Goal: Find specific page/section: Find specific page/section

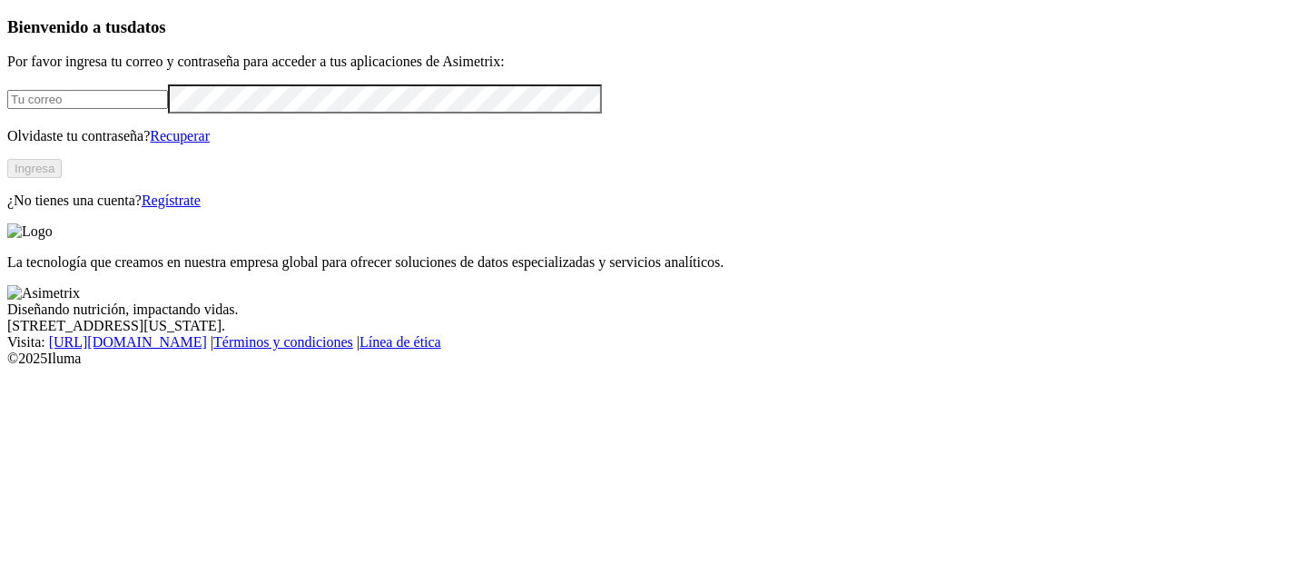
type input "[PERSON_NAME][EMAIL_ADDRESS][PERSON_NAME][DOMAIN_NAME]"
click at [62, 178] on button "Ingresa" at bounding box center [34, 168] width 54 height 19
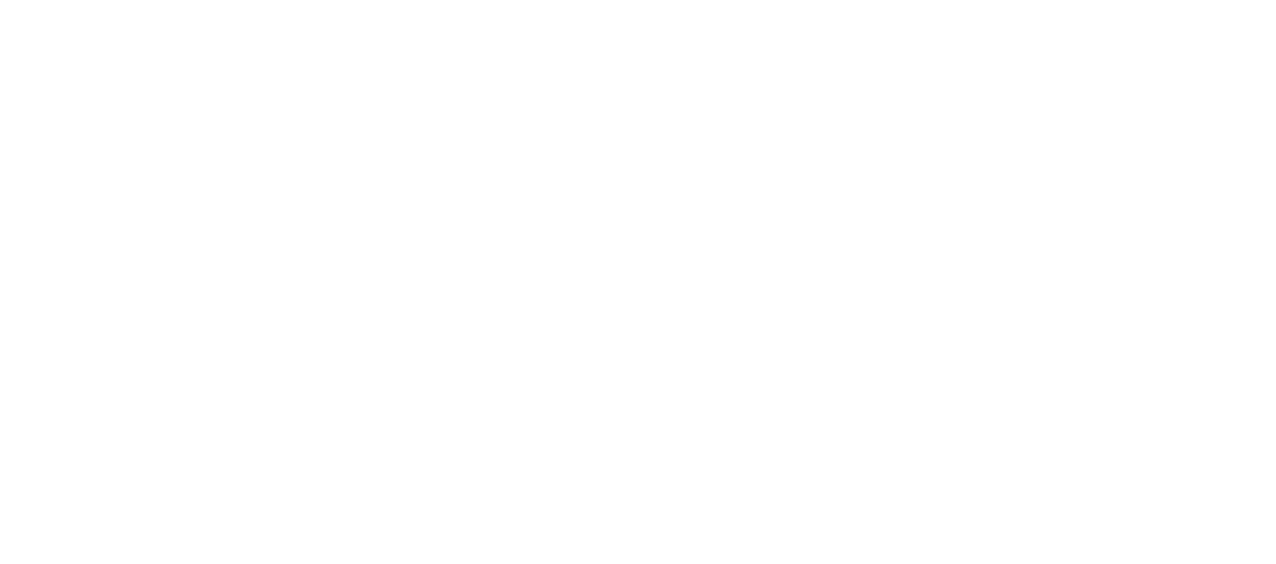
drag, startPoint x: 468, startPoint y: 290, endPoint x: 758, endPoint y: 409, distance: 314.0
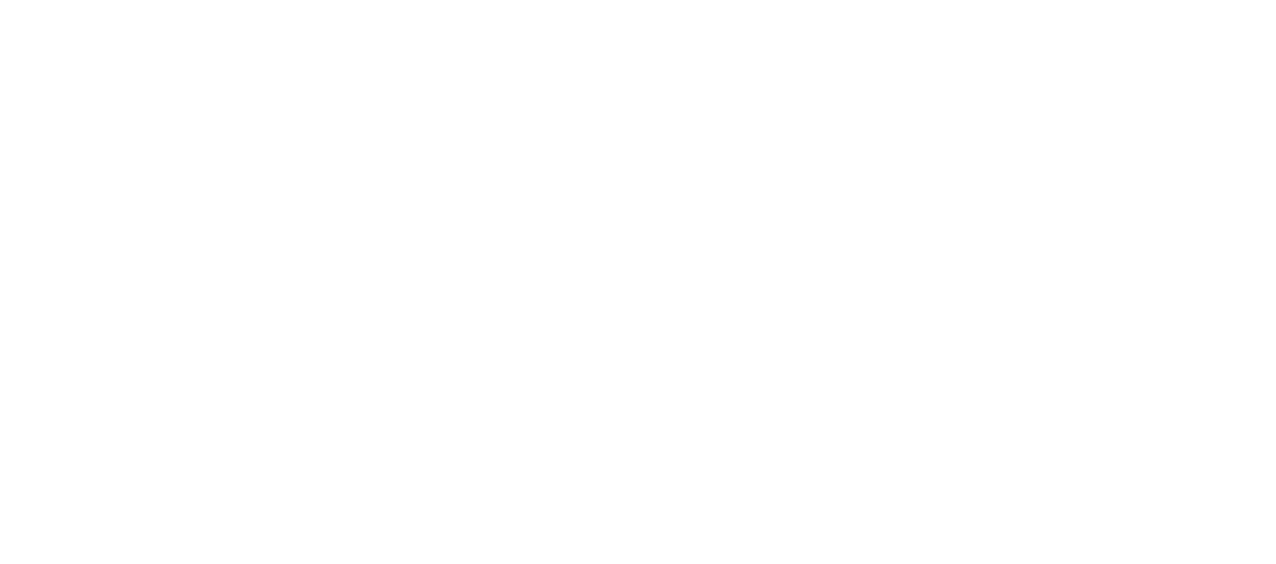
drag, startPoint x: 936, startPoint y: 146, endPoint x: 821, endPoint y: 142, distance: 115.4
click at [34, 342] on icon at bounding box center [35, 370] width 56 height 56
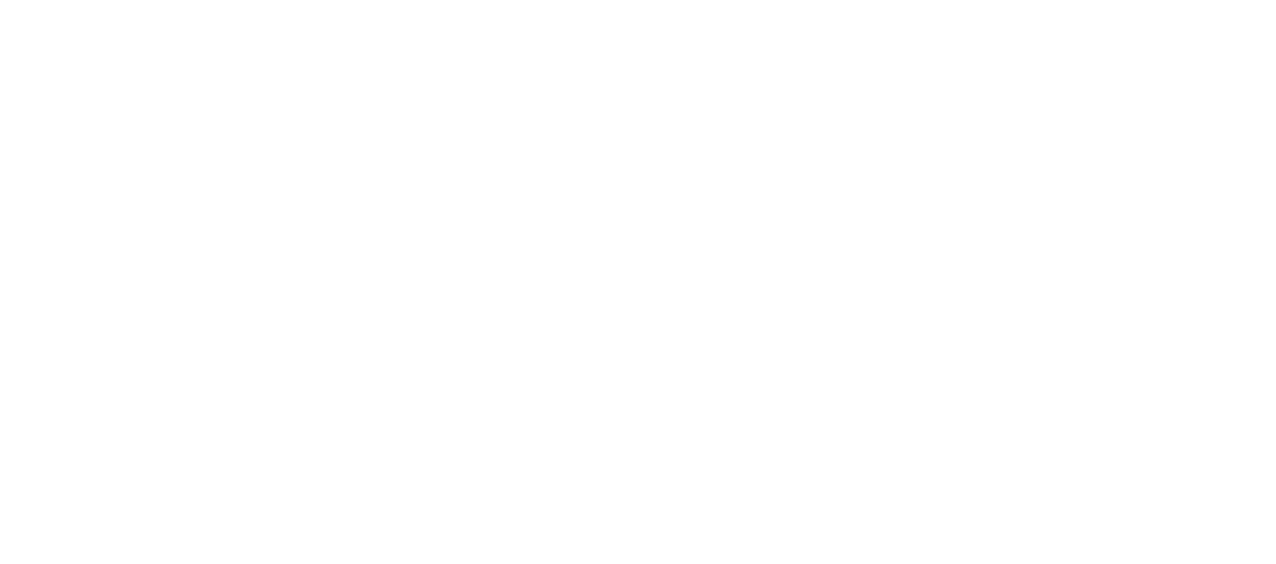
drag, startPoint x: 954, startPoint y: 161, endPoint x: 948, endPoint y: 143, distance: 19.0
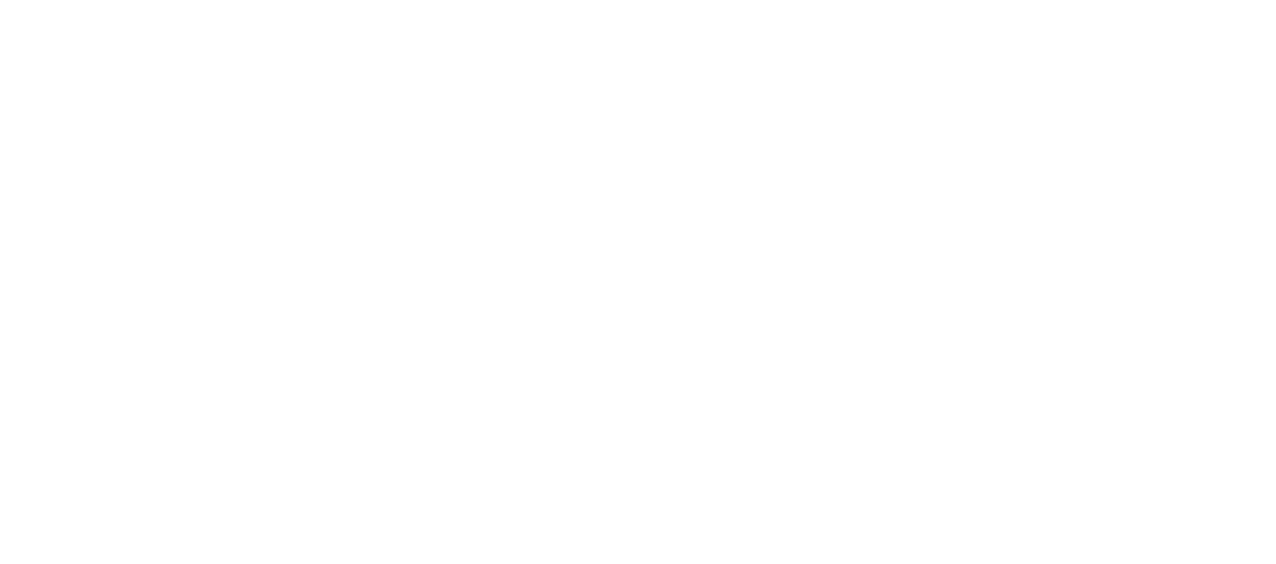
scroll to position [101, 0]
drag, startPoint x: 426, startPoint y: 247, endPoint x: 757, endPoint y: 377, distance: 356.0
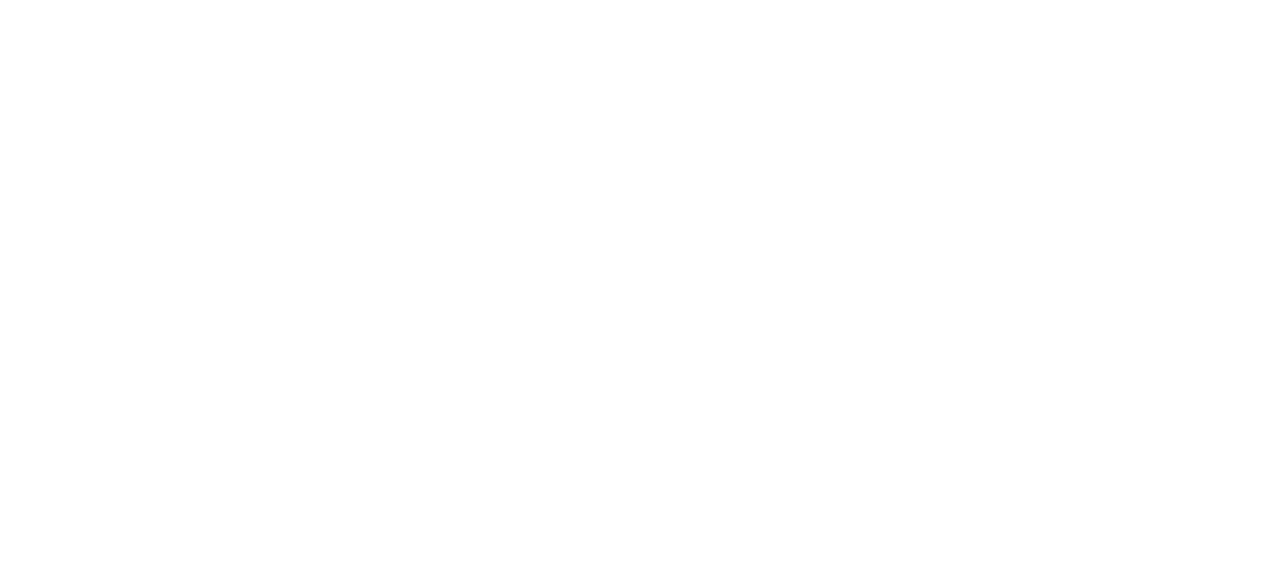
click at [41, 342] on icon at bounding box center [35, 370] width 56 height 56
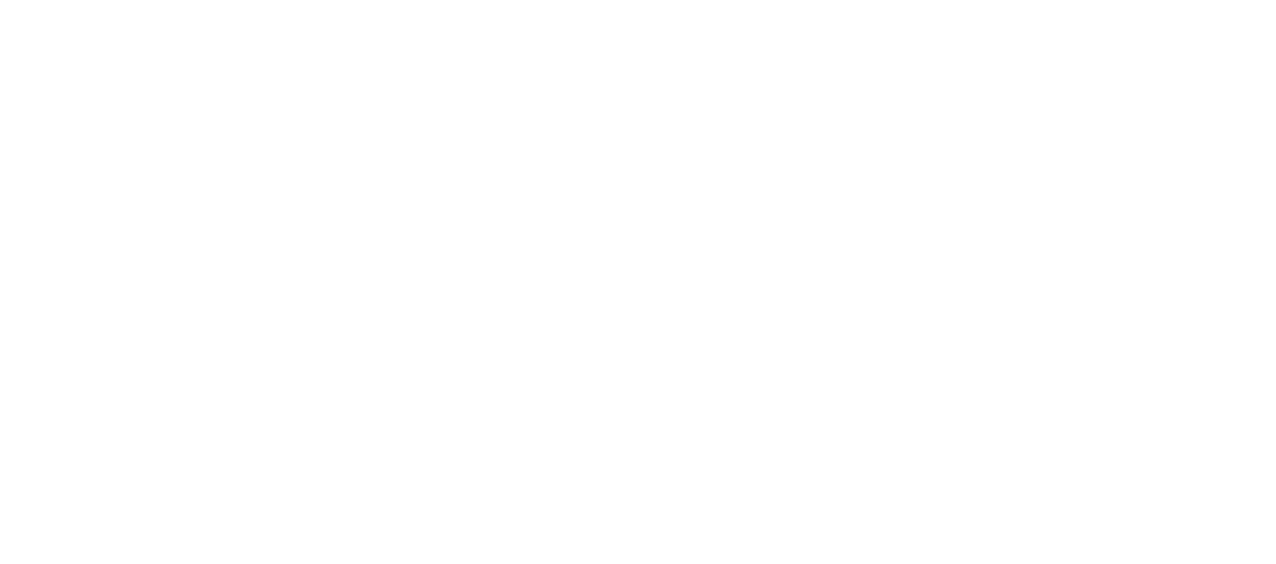
drag, startPoint x: 695, startPoint y: 183, endPoint x: 745, endPoint y: 187, distance: 50.2
